Goal: Transaction & Acquisition: Book appointment/travel/reservation

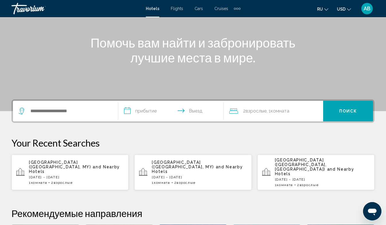
scroll to position [62, 0]
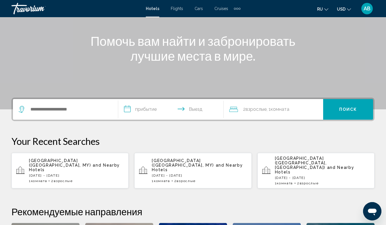
click at [64, 174] on p "[DATE] - [DATE]" at bounding box center [76, 176] width 95 height 4
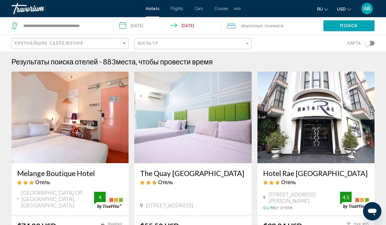
click at [124, 25] on input "**********" at bounding box center [169, 26] width 110 height 19
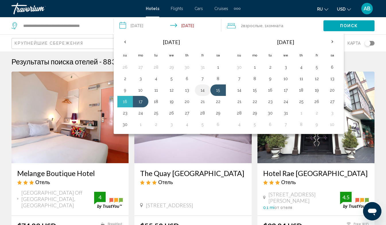
click at [202, 91] on button "14" at bounding box center [202, 90] width 9 height 8
click at [126, 102] on button "16" at bounding box center [124, 102] width 9 height 8
type input "**********"
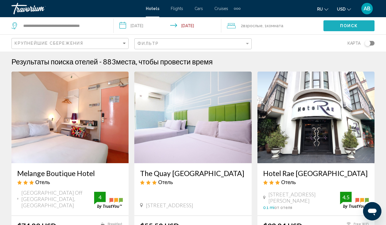
click at [346, 25] on span "Поиск" at bounding box center [349, 26] width 18 height 5
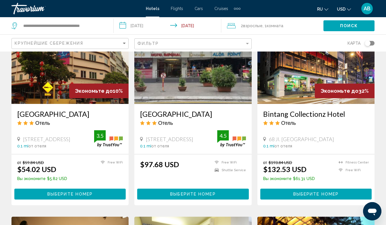
scroll to position [472, 0]
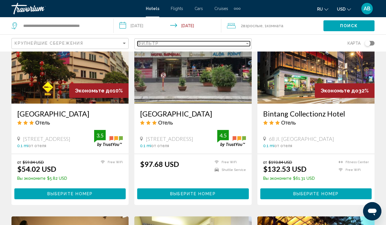
click at [248, 44] on div "Filter" at bounding box center [247, 43] width 3 height 1
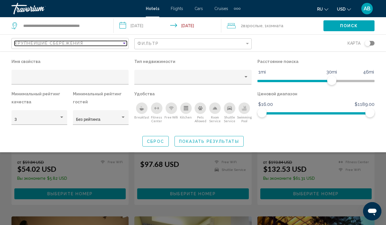
click at [126, 43] on div "Sort by" at bounding box center [124, 43] width 5 height 5
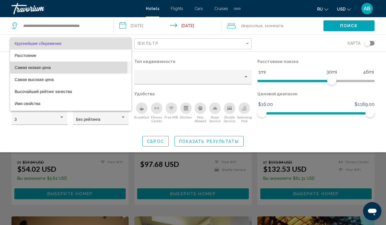
click at [21, 67] on span "Самая низкая цена" at bounding box center [33, 67] width 36 height 5
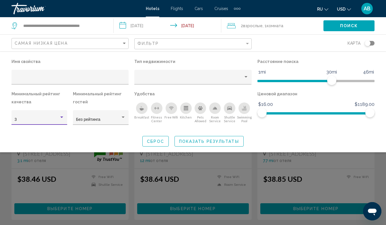
click at [62, 117] on div "Hotel Filters" at bounding box center [61, 117] width 3 height 1
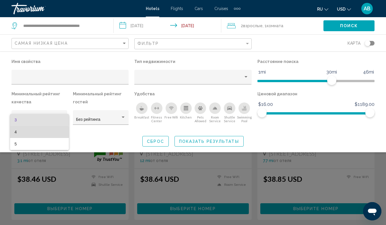
click at [24, 132] on span "4" at bounding box center [40, 132] width 50 height 12
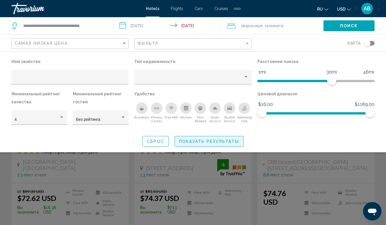
click at [194, 138] on button "Показать результаты" at bounding box center [208, 141] width 69 height 11
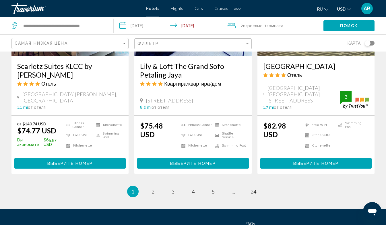
scroll to position [762, 0]
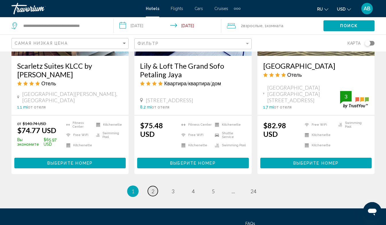
click at [152, 188] on span "2" at bounding box center [152, 191] width 3 height 6
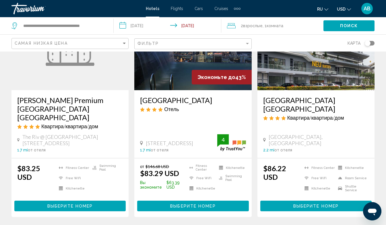
scroll to position [73, 0]
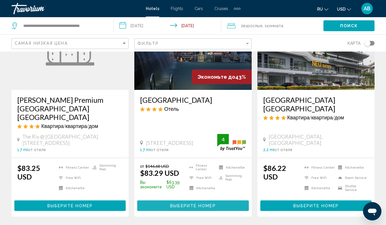
click at [196, 204] on span "Выберите номер" at bounding box center [192, 206] width 45 height 5
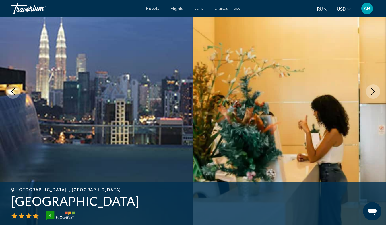
scroll to position [64, 0]
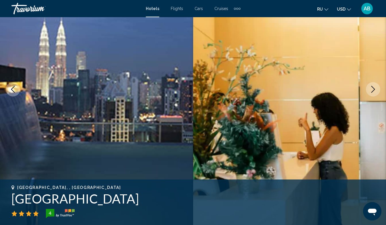
click at [372, 89] on icon "Next image" at bounding box center [372, 89] width 7 height 7
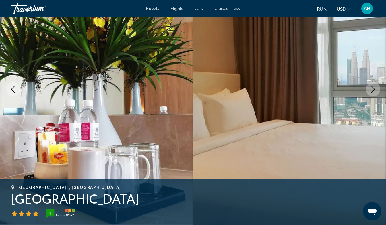
click at [372, 89] on icon "Next image" at bounding box center [372, 89] width 7 height 7
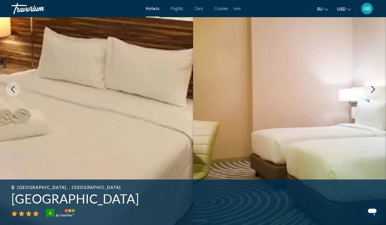
click at [372, 89] on icon "Next image" at bounding box center [372, 89] width 7 height 7
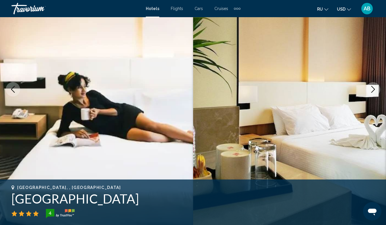
click at [372, 89] on icon "Next image" at bounding box center [372, 89] width 7 height 7
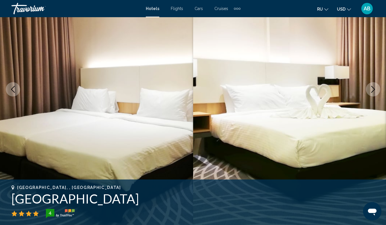
click at [372, 89] on icon "Next image" at bounding box center [372, 89] width 7 height 7
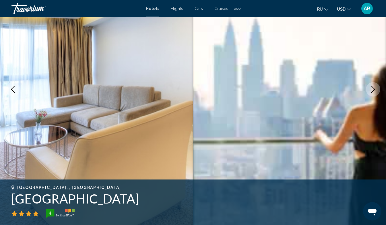
click at [372, 89] on icon "Next image" at bounding box center [372, 89] width 7 height 7
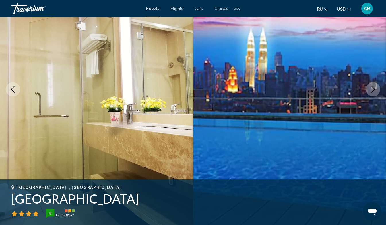
click at [372, 89] on icon "Next image" at bounding box center [372, 89] width 7 height 7
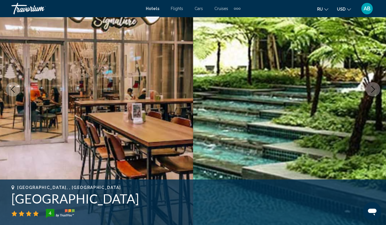
click at [372, 89] on icon "Next image" at bounding box center [372, 89] width 7 height 7
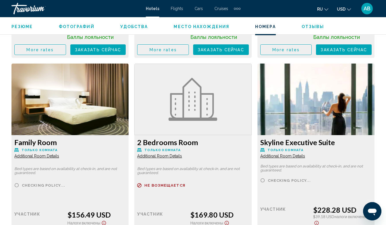
scroll to position [1484, 0]
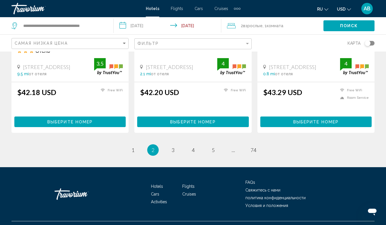
scroll to position [770, 0]
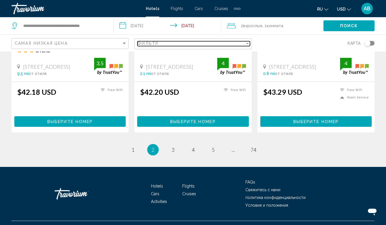
click at [246, 43] on div "Filter" at bounding box center [247, 43] width 5 height 5
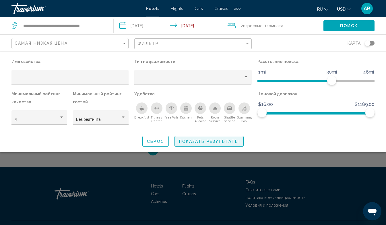
click at [203, 140] on span "Показать результаты" at bounding box center [209, 141] width 60 height 5
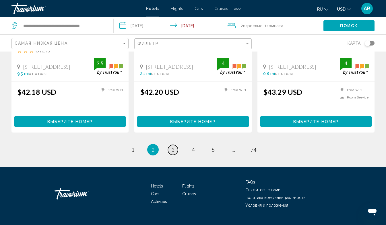
click at [173, 147] on span "3" at bounding box center [172, 150] width 3 height 6
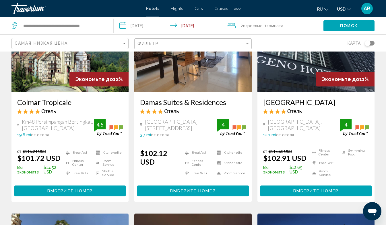
scroll to position [517, 0]
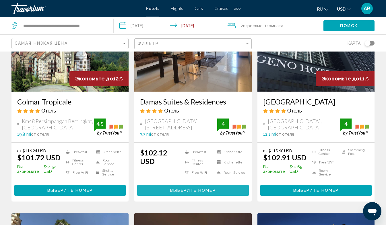
click at [189, 189] on span "Выберите номер" at bounding box center [192, 191] width 45 height 5
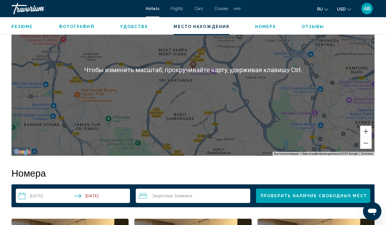
scroll to position [691, 0]
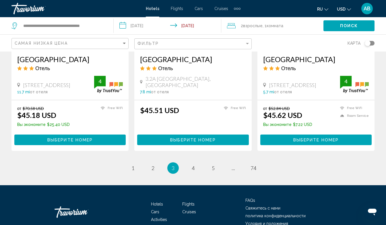
scroll to position [753, 0]
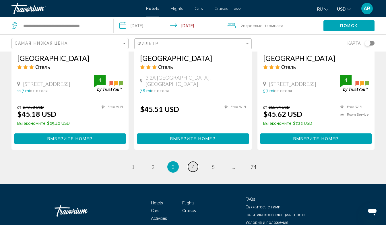
click at [192, 164] on span "4" at bounding box center [192, 167] width 3 height 6
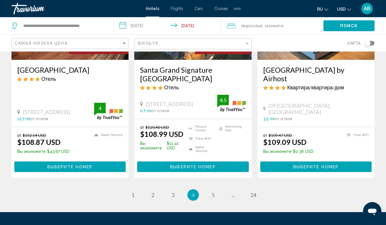
scroll to position [779, 0]
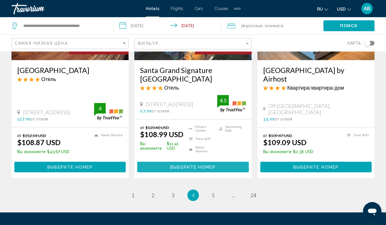
click at [199, 165] on span "Выберите номер" at bounding box center [192, 167] width 45 height 5
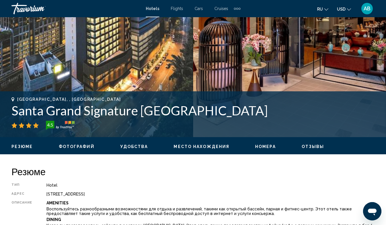
scroll to position [152, 0]
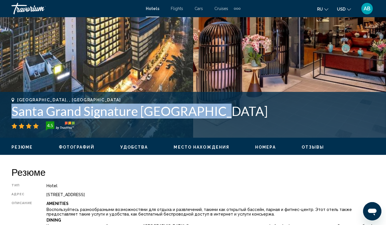
drag, startPoint x: 11, startPoint y: 112, endPoint x: 231, endPoint y: 118, distance: 219.7
click at [231, 118] on h1 "Santa Grand Signature [GEOGRAPHIC_DATA]" at bounding box center [192, 111] width 363 height 15
copy h1 "Santa Grand Signature [GEOGRAPHIC_DATA]"
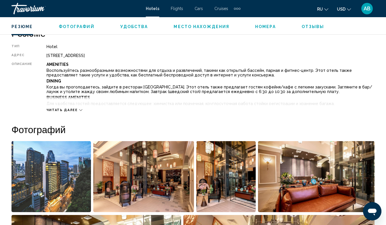
scroll to position [295, 0]
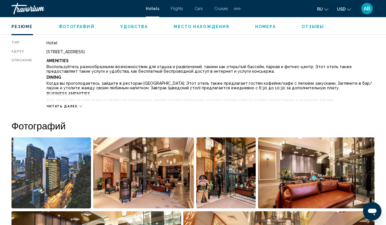
click at [66, 106] on span "Читать далее" at bounding box center [61, 107] width 31 height 4
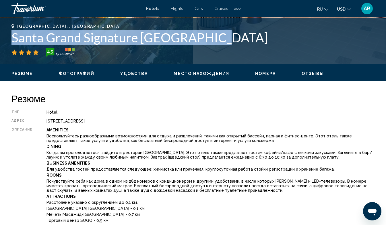
scroll to position [225, 0]
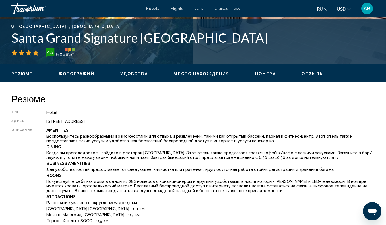
click at [242, 48] on div "4.5" at bounding box center [192, 52] width 363 height 9
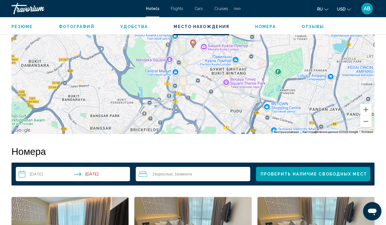
scroll to position [886, 0]
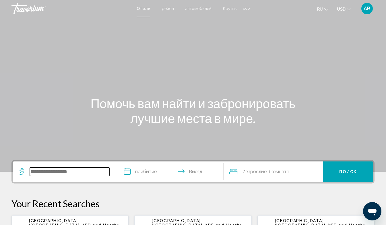
click at [39, 170] on input "Search widget" at bounding box center [69, 172] width 79 height 9
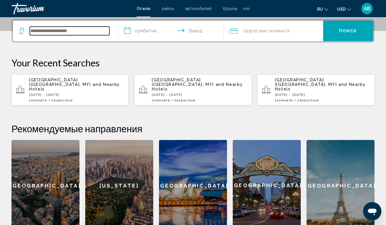
scroll to position [142, 0]
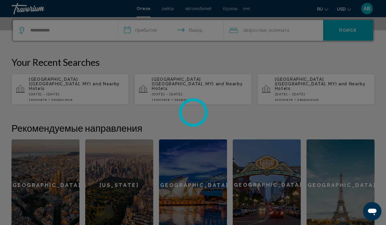
click at [32, 31] on div at bounding box center [193, 112] width 386 height 225
click at [54, 29] on div at bounding box center [193, 112] width 386 height 225
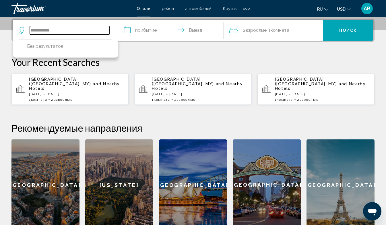
click at [32, 30] on input "**********" at bounding box center [69, 30] width 79 height 9
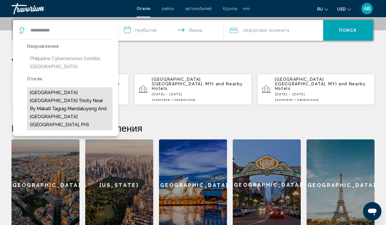
click at [52, 91] on button "Philippines Manila Tricity near by Makati Taguig Mandaluyong and BGC (Manila, P…" at bounding box center [69, 108] width 85 height 43
type input "**********"
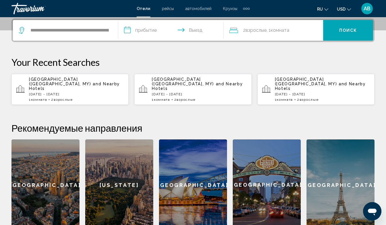
click at [127, 30] on input "**********" at bounding box center [171, 31] width 107 height 22
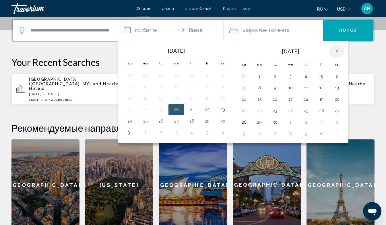
click at [337, 49] on th "Next month" at bounding box center [336, 51] width 15 height 13
click at [258, 122] on button "24" at bounding box center [259, 122] width 9 height 8
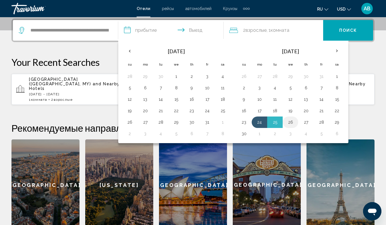
click at [291, 122] on button "26" at bounding box center [290, 122] width 9 height 8
type input "**********"
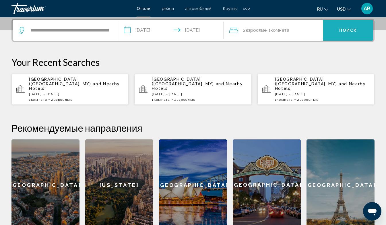
click at [351, 28] on span "Поиск" at bounding box center [348, 30] width 18 height 5
